Goal: Task Accomplishment & Management: Manage account settings

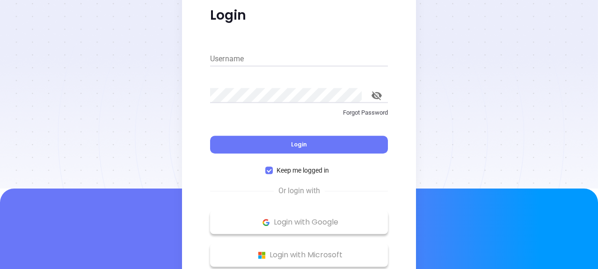
click at [218, 56] on input "Username" at bounding box center [299, 58] width 178 height 15
paste input "[EMAIL_ADDRESS][DOMAIN_NAME]"
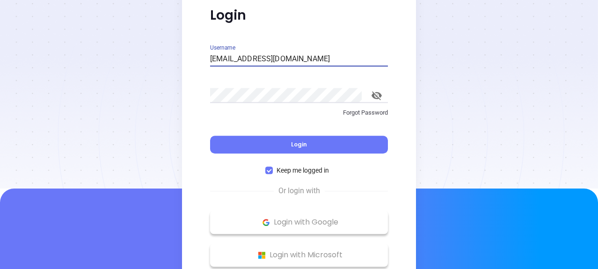
type input "[EMAIL_ADDRESS][DOMAIN_NAME]"
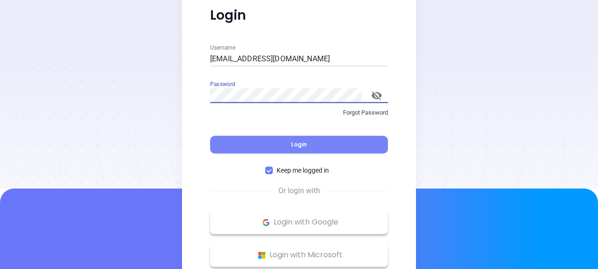
click at [283, 143] on button "Login" at bounding box center [299, 145] width 178 height 18
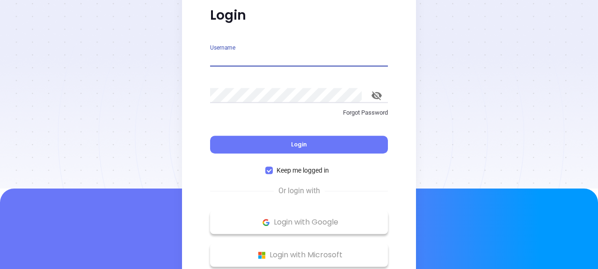
click at [240, 55] on input "Username" at bounding box center [299, 58] width 178 height 15
paste input "[EMAIL_ADDRESS][DOMAIN_NAME]"
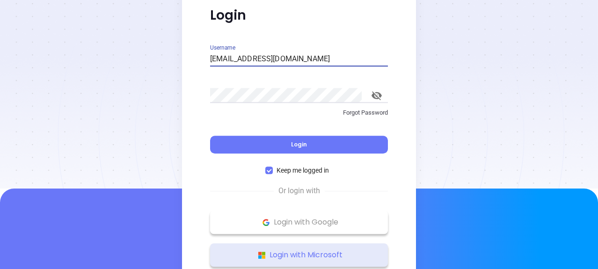
type input "[EMAIL_ADDRESS][DOMAIN_NAME]"
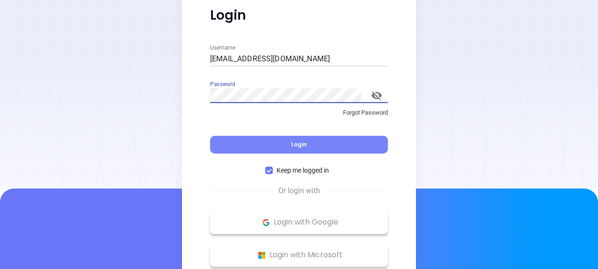
click at [296, 143] on span "Login" at bounding box center [299, 144] width 16 height 8
click at [240, 142] on button "Login" at bounding box center [299, 145] width 178 height 18
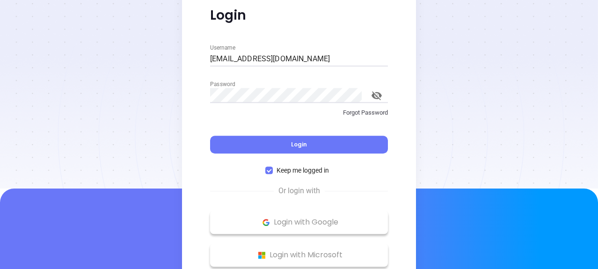
click at [212, 58] on input "[EMAIL_ADDRESS][DOMAIN_NAME]" at bounding box center [299, 58] width 178 height 15
